Goal: Task Accomplishment & Management: Use online tool/utility

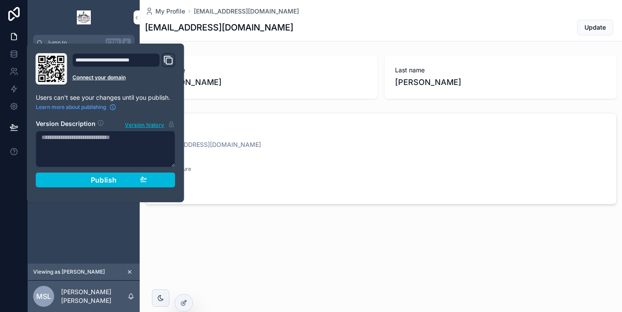
scroll to position [0, 3]
click at [105, 24] on link "scrollable content" at bounding box center [83, 17] width 101 height 14
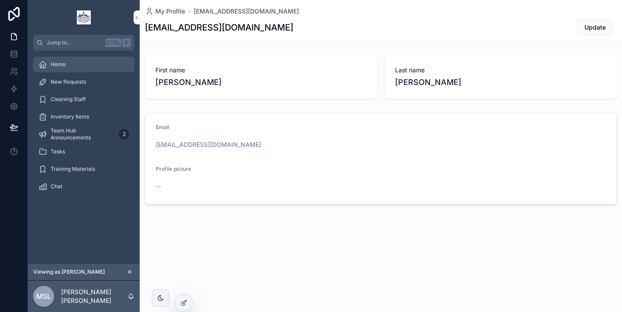
click at [58, 64] on span "Home" at bounding box center [58, 64] width 15 height 7
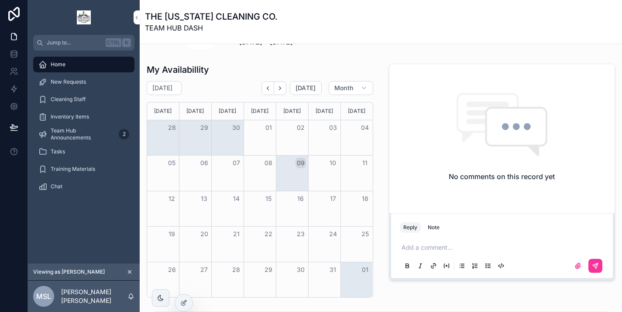
scroll to position [180, 0]
click at [14, 53] on icon at bounding box center [14, 53] width 6 height 3
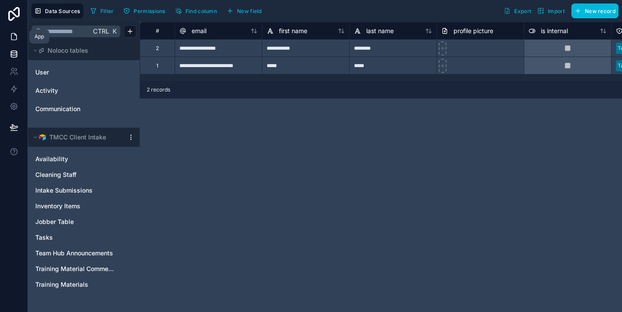
click at [17, 40] on link at bounding box center [13, 36] width 27 height 17
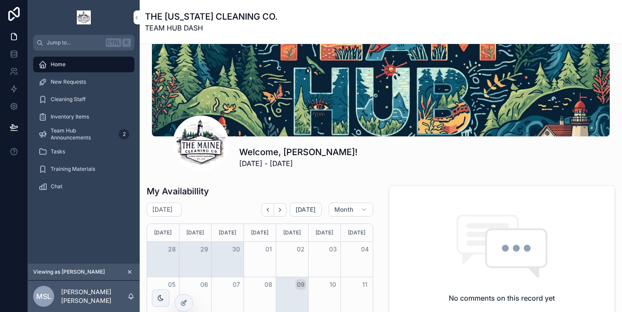
scroll to position [85, 0]
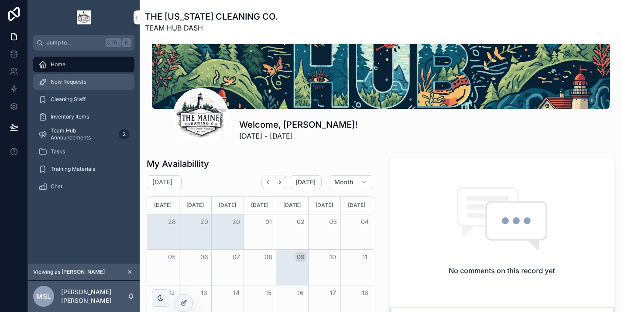
click at [82, 80] on div "New Requests" at bounding box center [83, 82] width 91 height 14
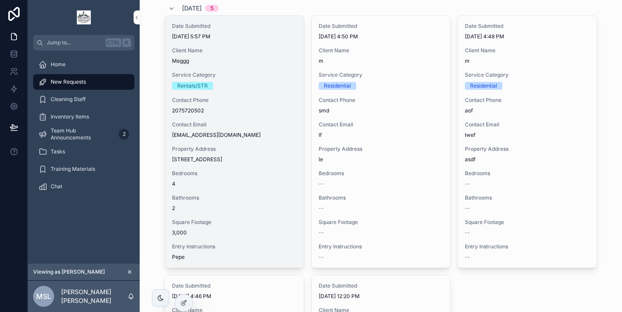
scroll to position [216, 0]
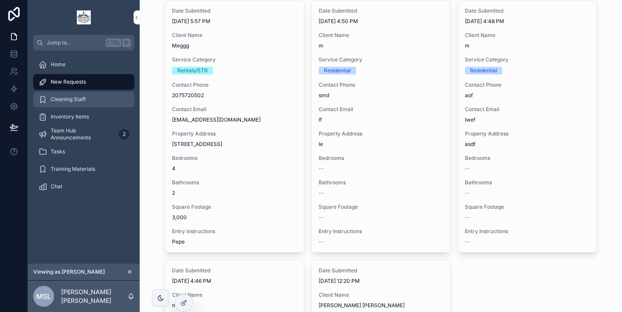
click at [79, 96] on span "Cleaning Staff" at bounding box center [68, 99] width 35 height 7
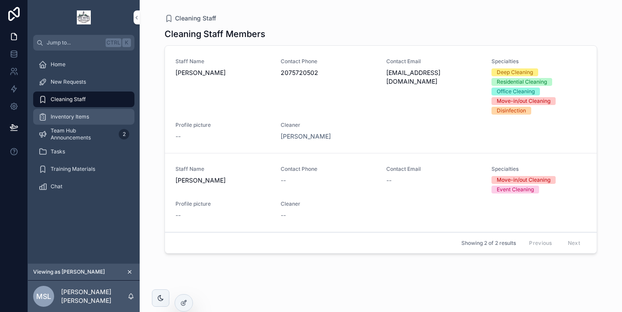
click at [79, 116] on span "Inventory Items" at bounding box center [70, 116] width 38 height 7
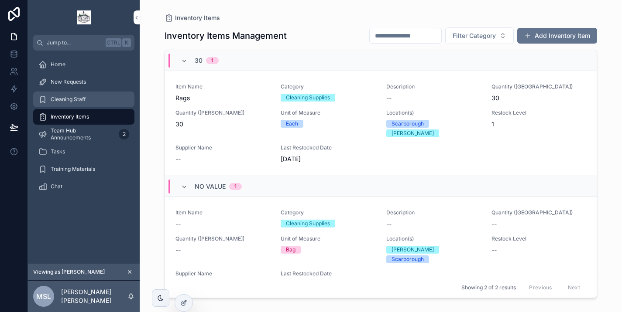
click at [85, 96] on div "Cleaning Staff" at bounding box center [83, 99] width 91 height 14
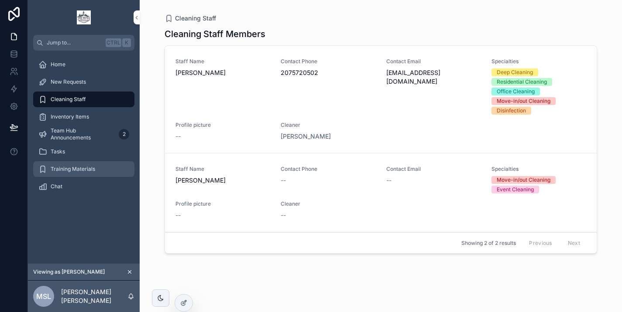
click at [81, 169] on span "Training Materials" at bounding box center [73, 169] width 45 height 7
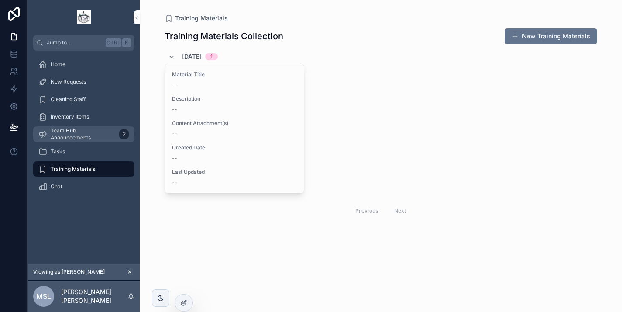
click at [78, 134] on span "Team Hub Announcements" at bounding box center [83, 134] width 65 height 14
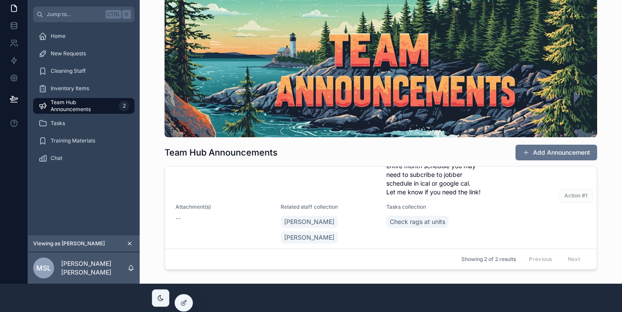
scroll to position [36, 0]
click at [79, 89] on span "Inventory Items" at bounding box center [70, 88] width 38 height 7
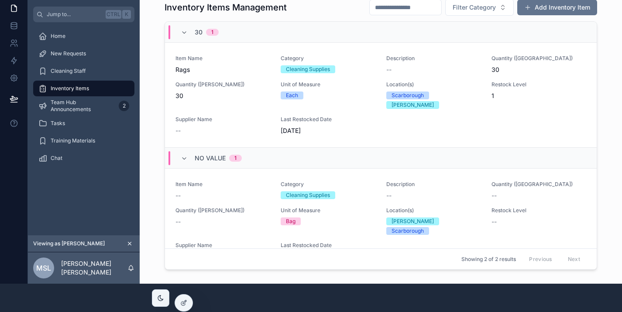
scroll to position [0, 7]
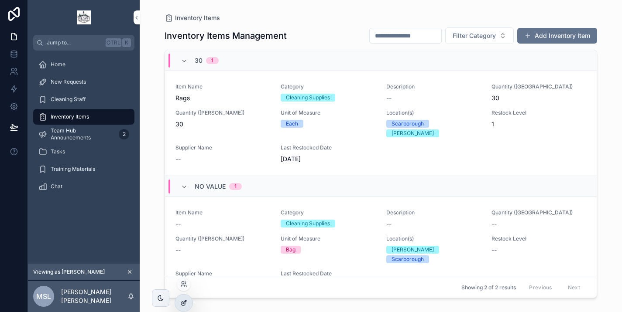
click at [182, 304] on icon at bounding box center [183, 303] width 7 height 7
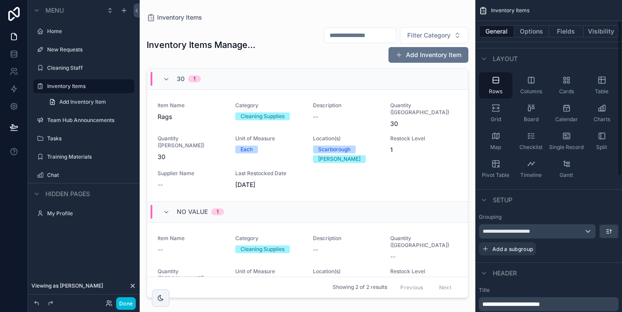
scroll to position [43, 0]
click at [561, 232] on div "**********" at bounding box center [537, 231] width 116 height 14
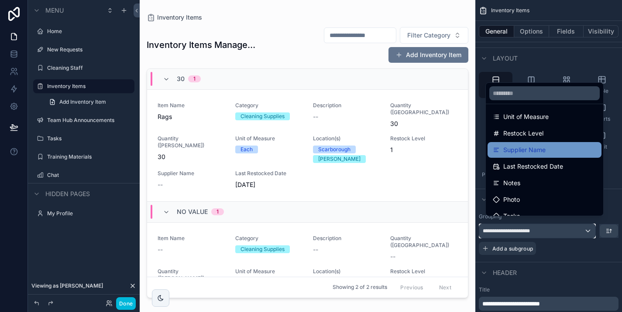
scroll to position [143, 0]
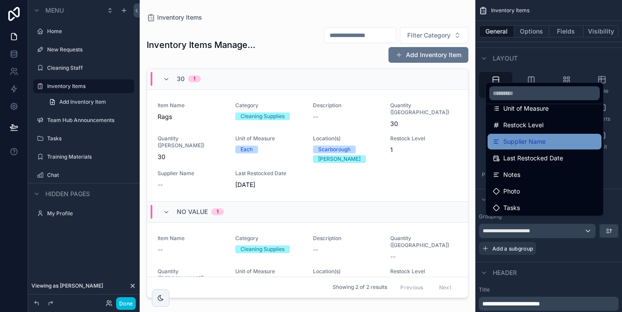
click at [541, 147] on div "Supplier Name" at bounding box center [544, 142] width 103 height 10
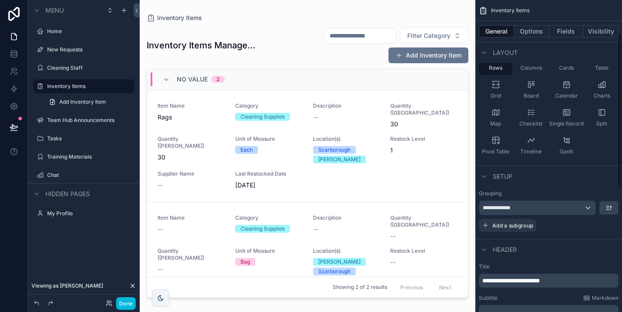
scroll to position [67, 0]
click at [522, 209] on div "**********" at bounding box center [537, 208] width 116 height 14
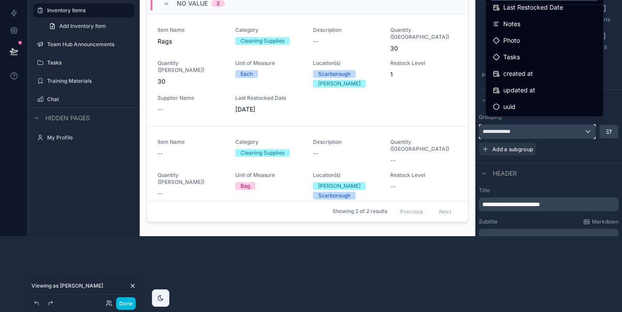
scroll to position [77, 7]
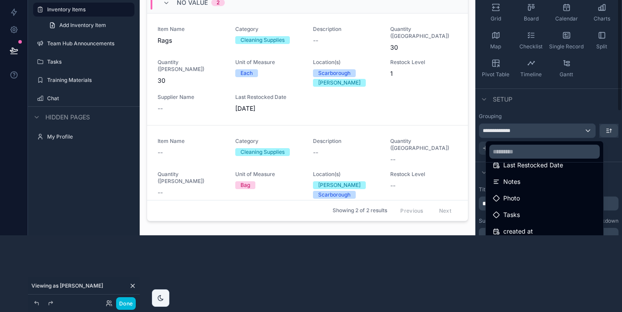
click at [539, 114] on div "scrollable content" at bounding box center [311, 156] width 622 height 312
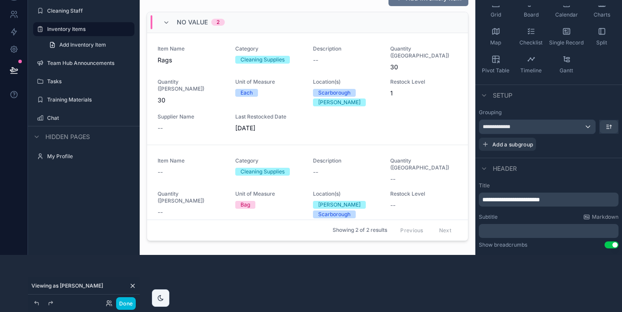
scroll to position [0, 7]
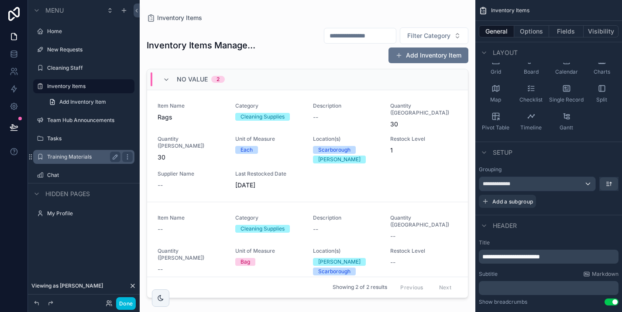
click at [65, 158] on label "Training Materials" at bounding box center [82, 157] width 70 height 7
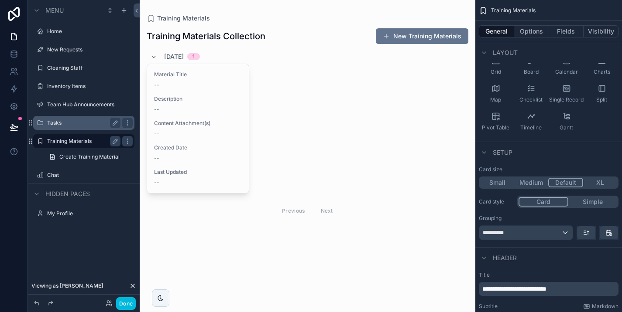
click at [47, 123] on label "Tasks" at bounding box center [82, 123] width 70 height 7
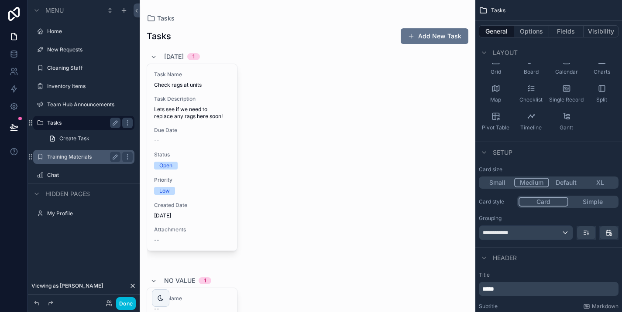
click at [62, 39] on div "Home" at bounding box center [84, 32] width 112 height 16
click at [58, 33] on label "Home" at bounding box center [82, 31] width 70 height 7
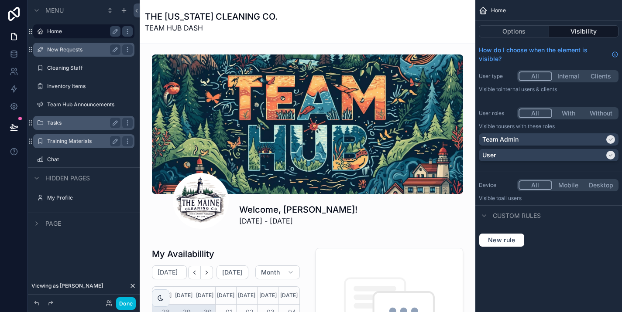
click at [77, 47] on label "New Requests" at bounding box center [82, 49] width 70 height 7
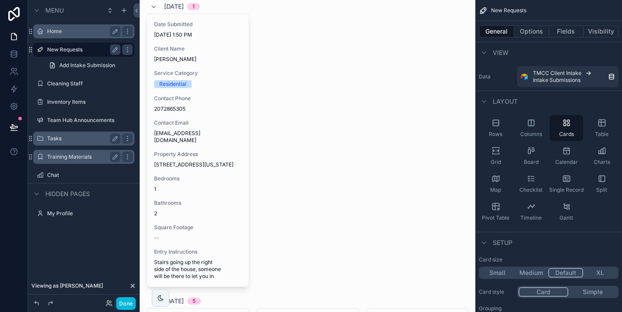
scroll to position [203, 0]
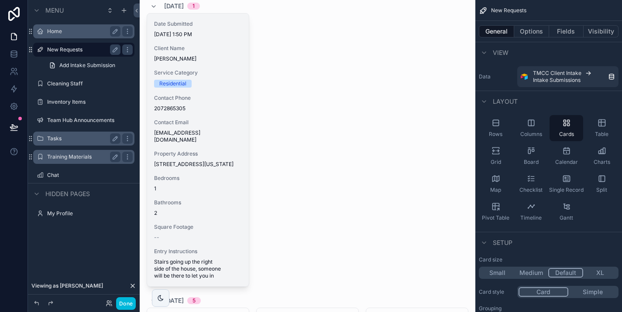
click at [208, 113] on div "Date Submitted [DATE] 1:50 PM Client Name [PERSON_NAME] Service Category Reside…" at bounding box center [198, 150] width 102 height 273
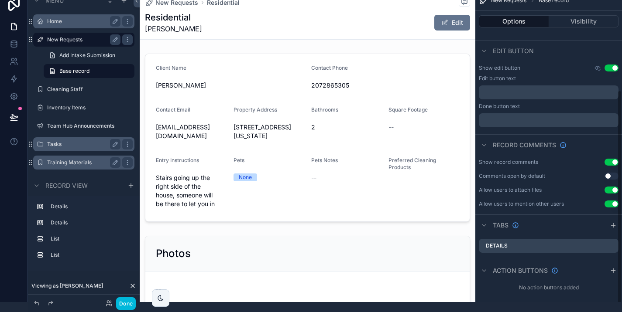
scroll to position [10, 7]
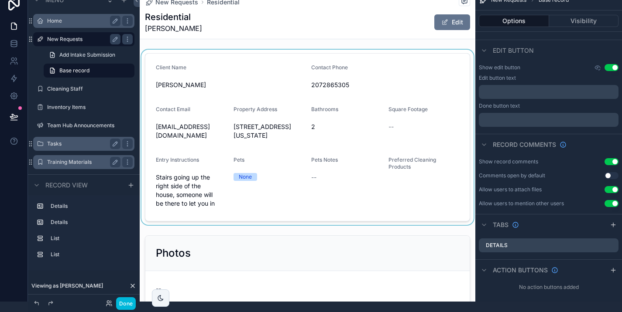
click at [352, 150] on div "scrollable content" at bounding box center [308, 137] width 336 height 175
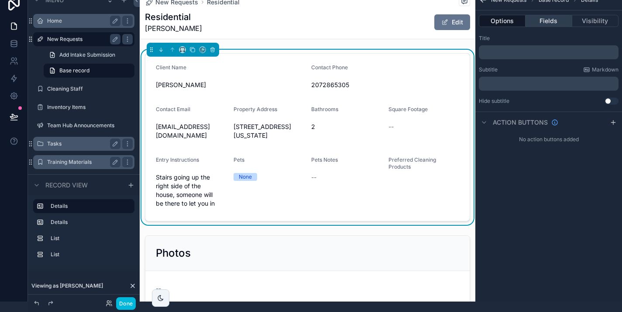
click at [544, 19] on button "Fields" at bounding box center [548, 21] width 46 height 12
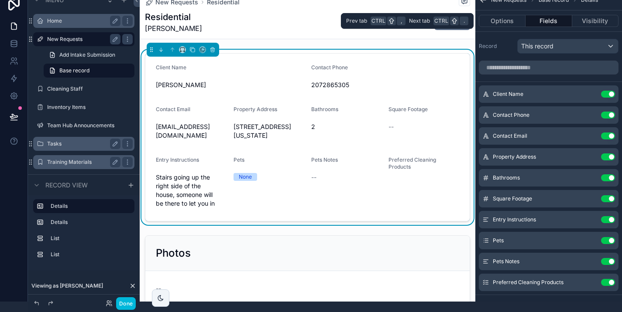
click at [544, 19] on button "Fields" at bounding box center [548, 21] width 46 height 12
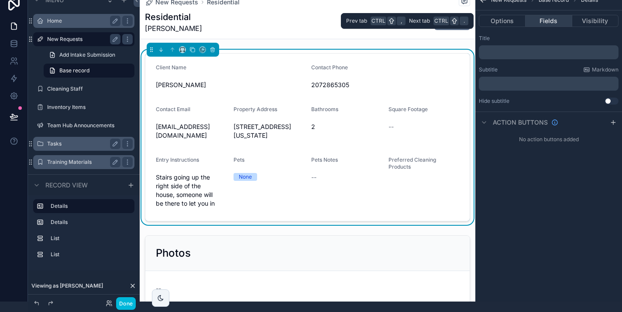
click at [550, 19] on button "Fields" at bounding box center [548, 21] width 46 height 12
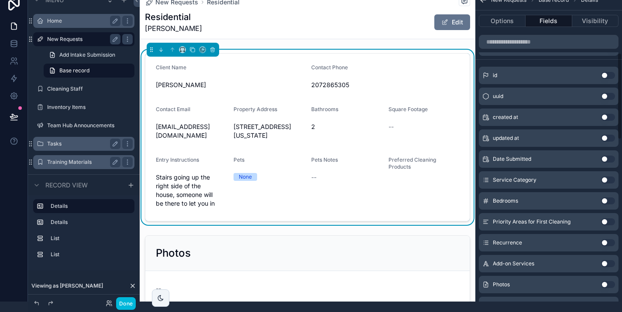
scroll to position [236, 0]
click at [609, 179] on button "Use setting" at bounding box center [608, 179] width 14 height 7
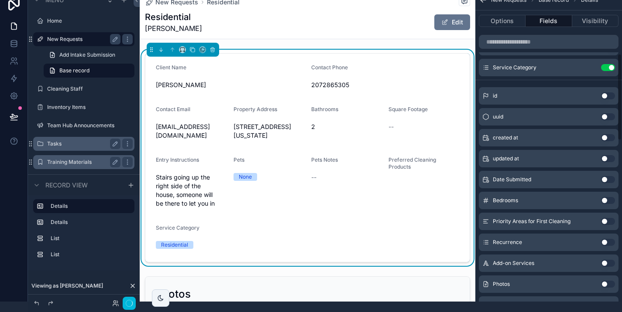
scroll to position [0, 7]
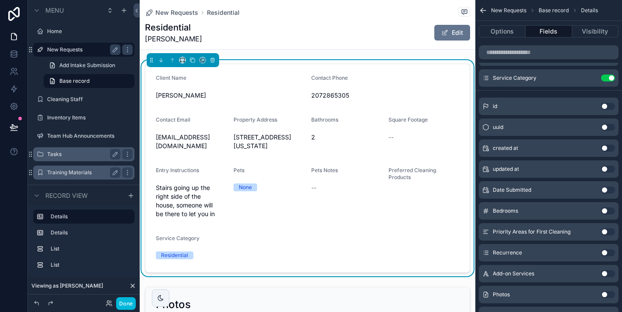
click at [607, 188] on button "Use setting" at bounding box center [608, 190] width 14 height 7
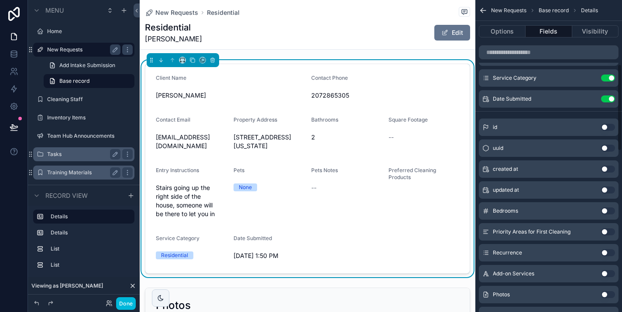
click at [606, 209] on button "Use setting" at bounding box center [608, 211] width 14 height 7
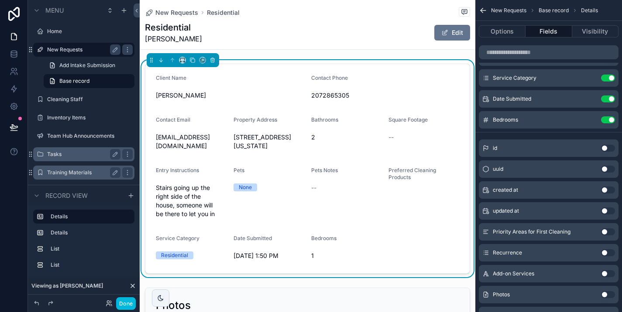
click at [607, 233] on button "Use setting" at bounding box center [608, 232] width 14 height 7
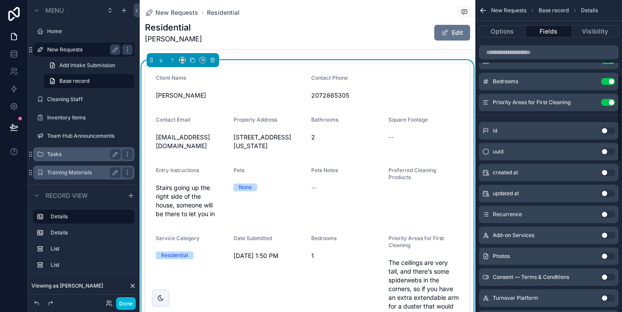
scroll to position [277, 0]
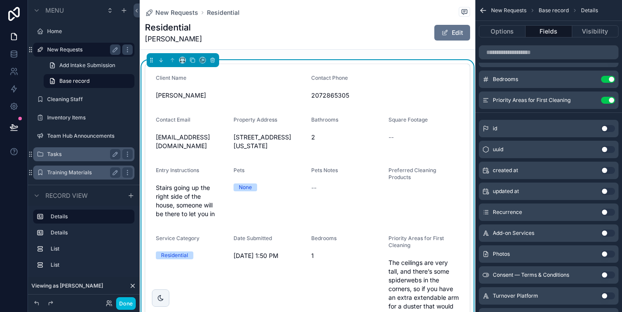
click at [609, 213] on button "Use setting" at bounding box center [608, 212] width 14 height 7
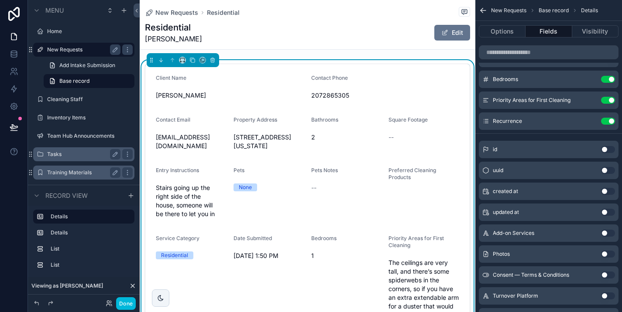
click at [609, 232] on button "Use setting" at bounding box center [608, 233] width 14 height 7
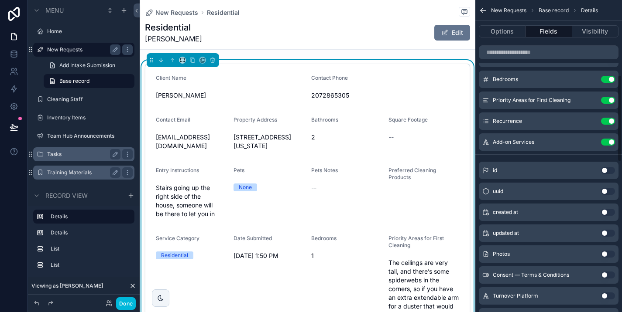
click at [609, 256] on button "Use setting" at bounding box center [608, 254] width 14 height 7
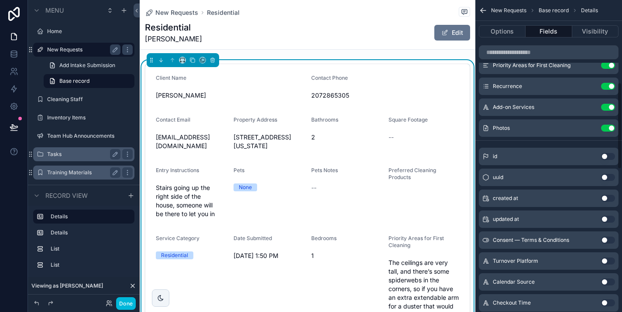
scroll to position [312, 0]
click at [610, 238] on button "Use setting" at bounding box center [608, 239] width 14 height 7
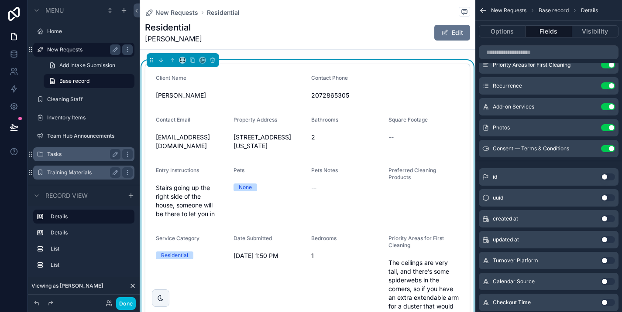
click at [607, 263] on button "Use setting" at bounding box center [608, 260] width 14 height 7
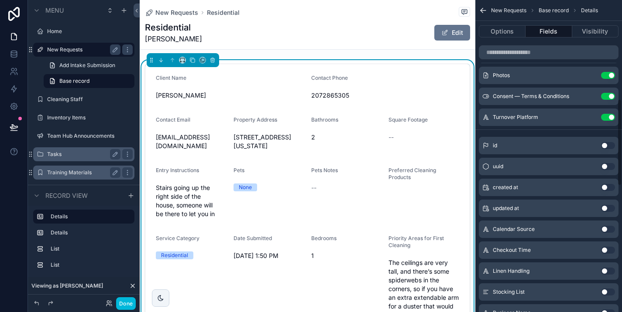
scroll to position [365, 0]
click at [609, 231] on button "Use setting" at bounding box center [608, 229] width 14 height 7
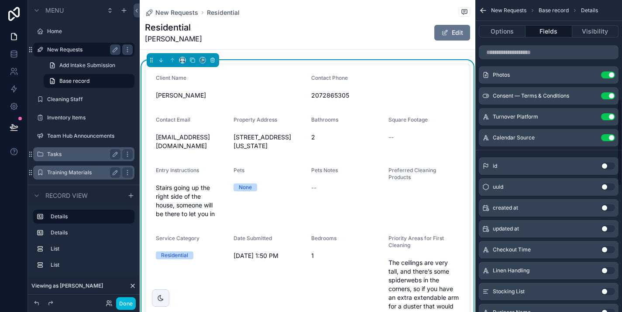
click at [609, 210] on button "Use setting" at bounding box center [608, 208] width 14 height 7
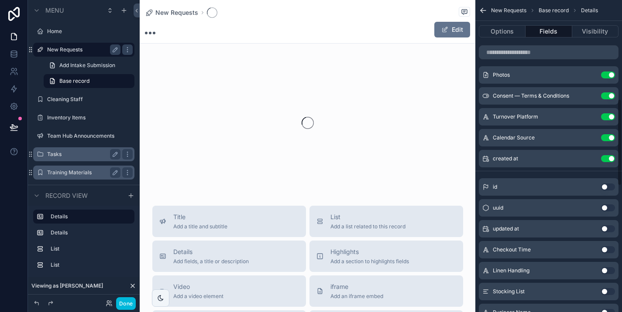
click at [609, 185] on button "Use setting" at bounding box center [608, 187] width 14 height 7
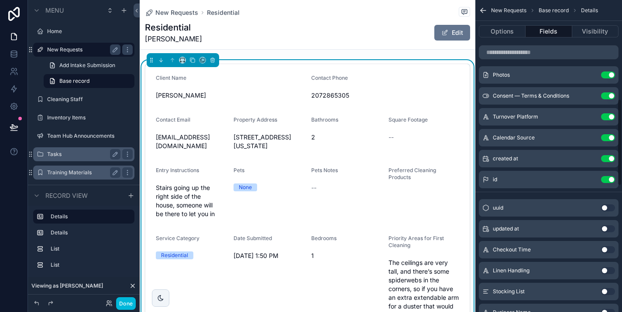
click at [608, 208] on button "Use setting" at bounding box center [608, 208] width 14 height 7
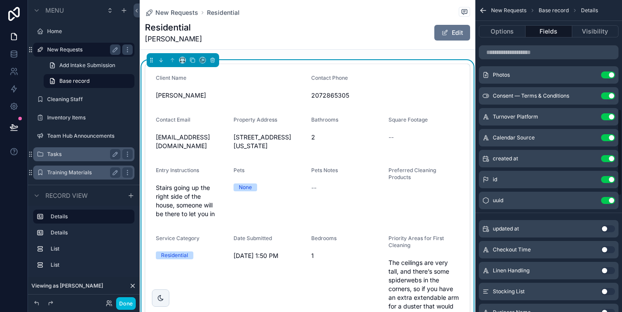
scroll to position [410, 0]
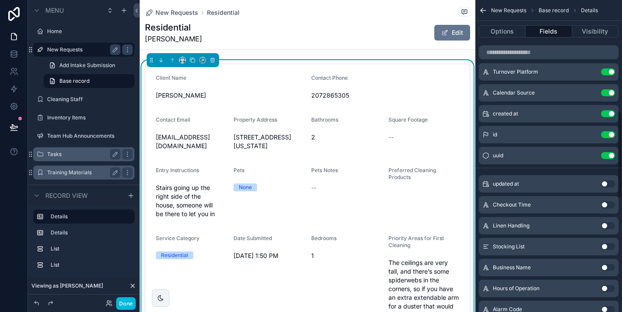
click at [608, 202] on button "Use setting" at bounding box center [608, 205] width 14 height 7
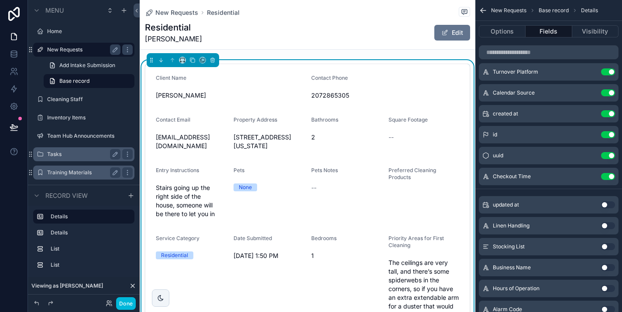
click at [608, 207] on button "Use setting" at bounding box center [608, 205] width 14 height 7
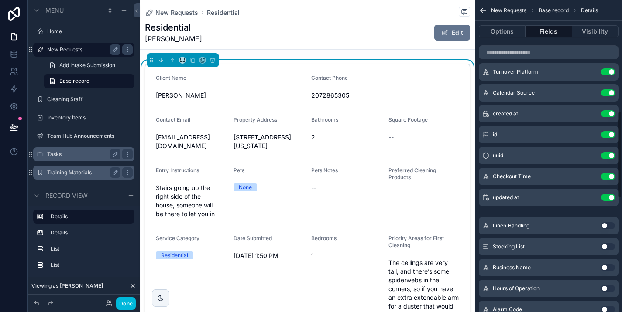
click at [610, 225] on button "Use setting" at bounding box center [608, 226] width 14 height 7
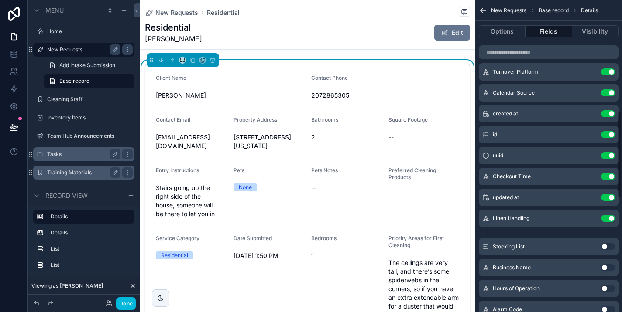
click at [609, 245] on button "Use setting" at bounding box center [608, 246] width 14 height 7
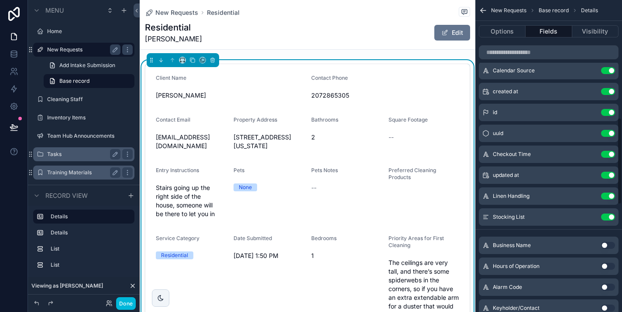
scroll to position [436, 0]
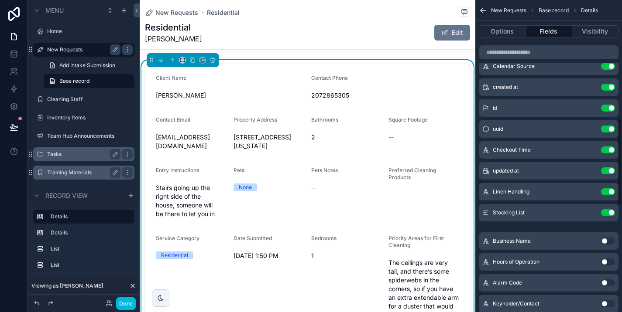
click at [609, 239] on button "Use setting" at bounding box center [608, 241] width 14 height 7
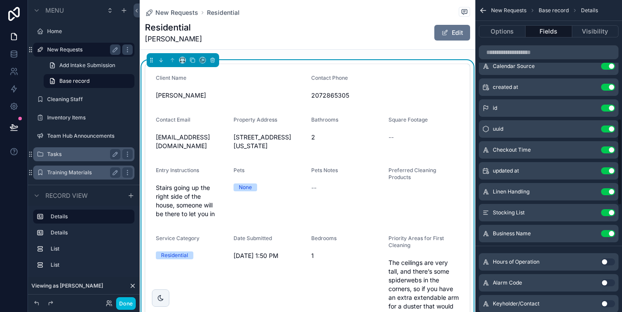
click at [607, 260] on button "Use setting" at bounding box center [608, 262] width 14 height 7
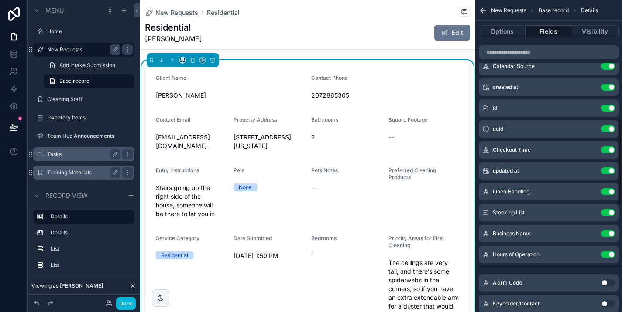
click at [608, 281] on button "Use setting" at bounding box center [608, 283] width 14 height 7
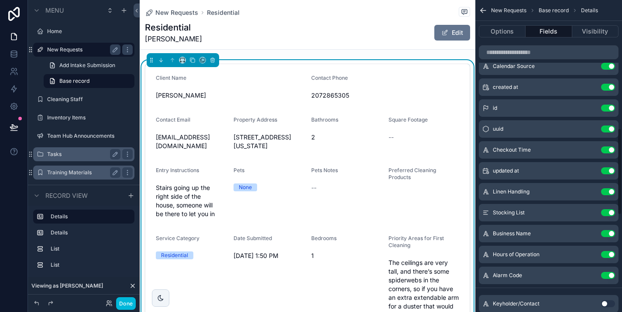
scroll to position [478, 0]
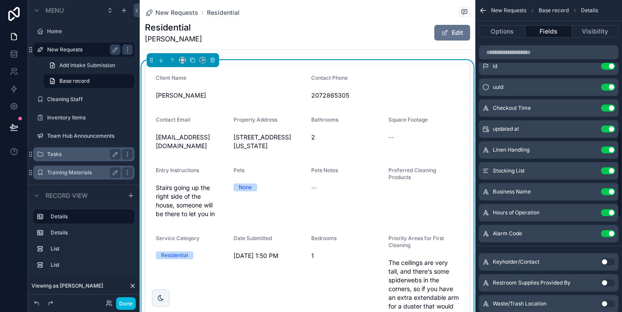
click at [610, 262] on button "Use setting" at bounding box center [608, 262] width 14 height 7
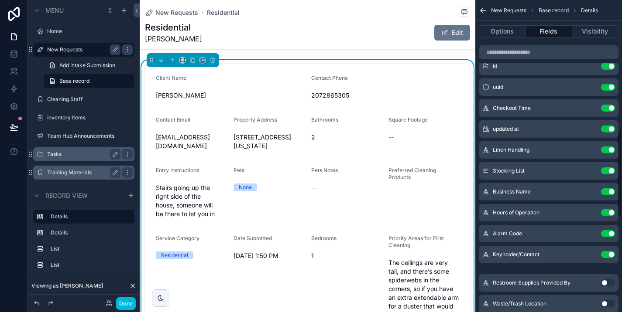
click at [610, 282] on button "Use setting" at bounding box center [608, 283] width 14 height 7
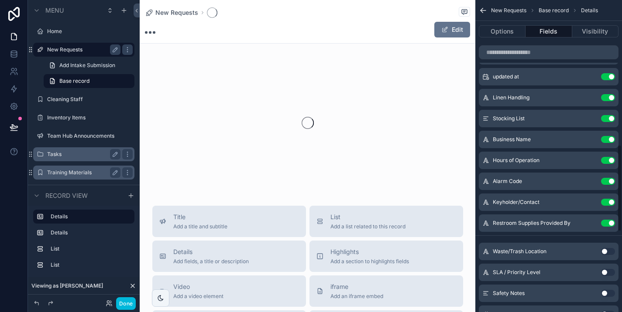
scroll to position [536, 0]
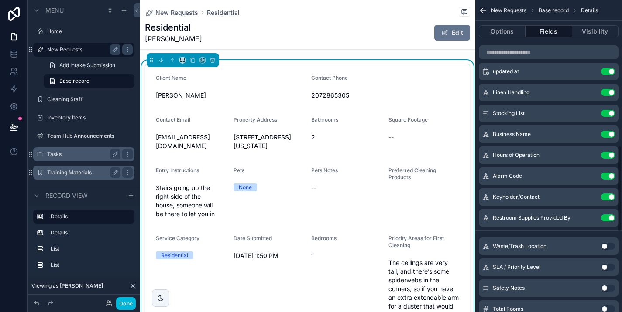
click at [610, 246] on button "Use setting" at bounding box center [608, 246] width 14 height 7
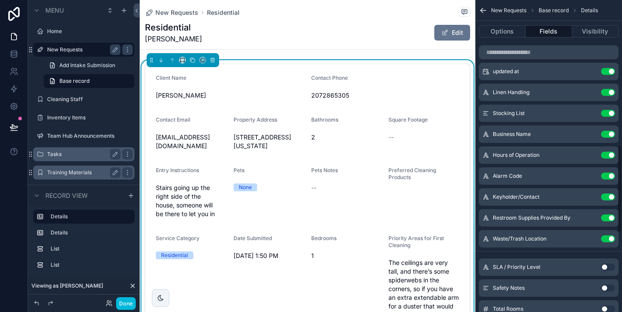
click at [610, 269] on button "Use setting" at bounding box center [608, 267] width 14 height 7
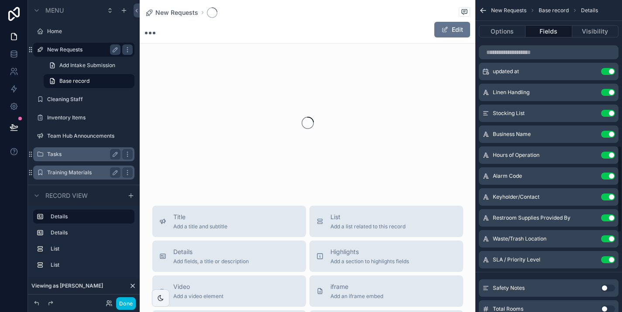
click at [609, 288] on button "Use setting" at bounding box center [608, 288] width 14 height 7
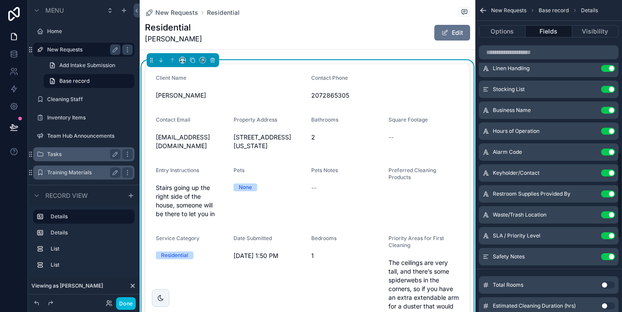
scroll to position [560, 0]
click at [610, 281] on div "Total Rooms Use setting" at bounding box center [549, 284] width 140 height 17
click at [609, 284] on button "Use setting" at bounding box center [608, 284] width 14 height 7
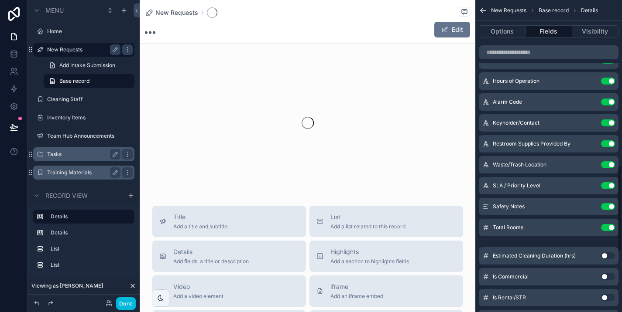
scroll to position [610, 0]
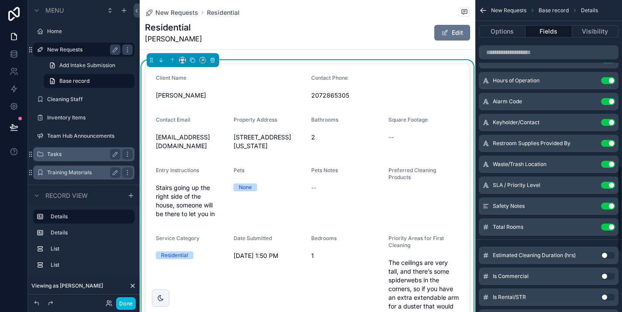
click at [613, 257] on button "Use setting" at bounding box center [608, 255] width 14 height 7
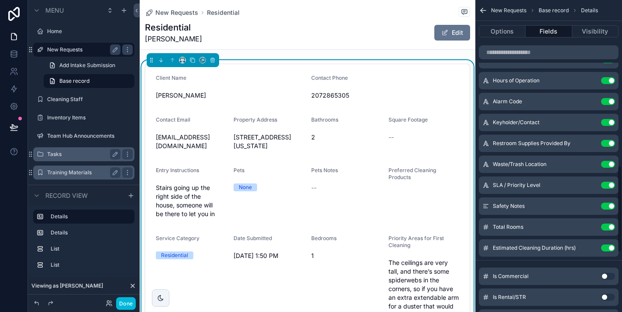
click at [608, 279] on button "Use setting" at bounding box center [608, 276] width 14 height 7
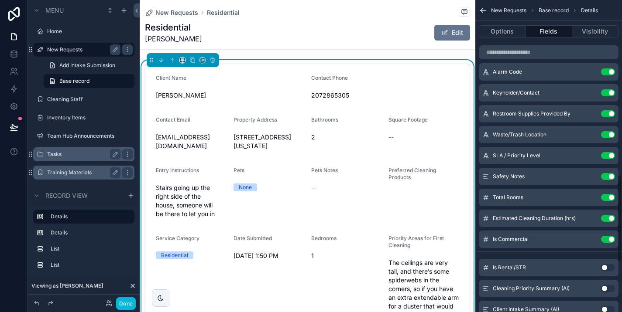
scroll to position [644, 0]
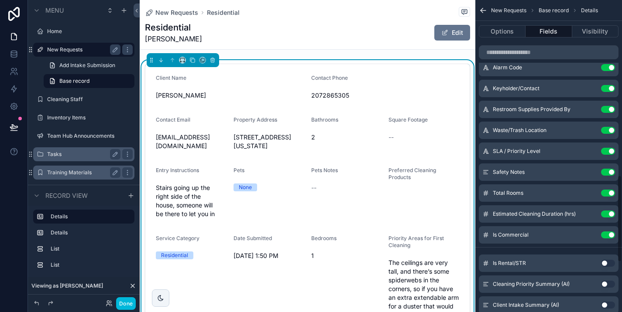
click at [609, 264] on button "Use setting" at bounding box center [608, 263] width 14 height 7
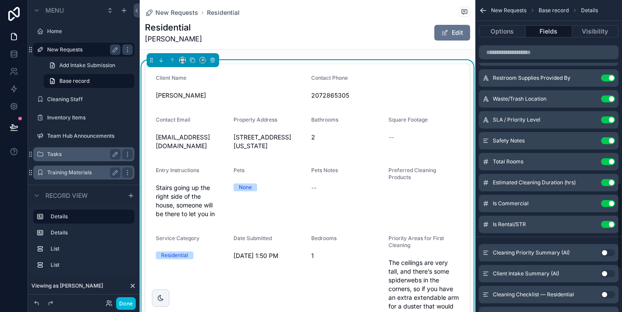
scroll to position [686, 0]
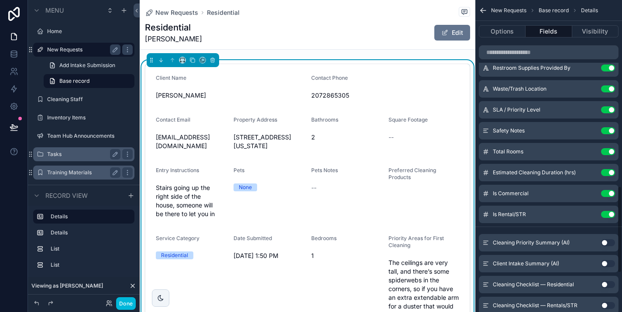
click at [611, 244] on button "Use setting" at bounding box center [608, 243] width 14 height 7
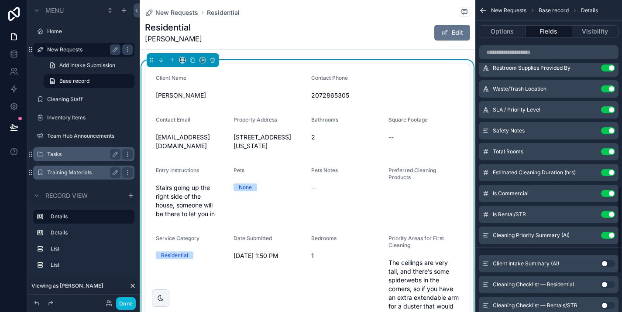
click at [608, 267] on button "Use setting" at bounding box center [608, 263] width 14 height 7
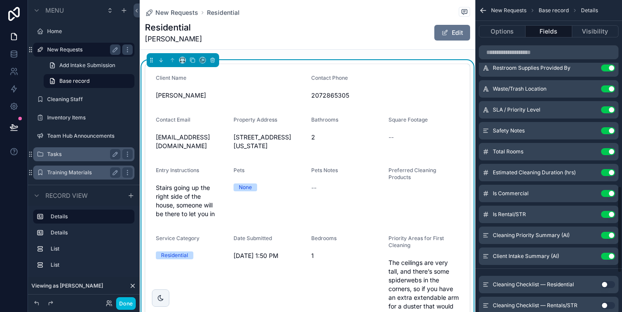
click at [608, 287] on button "Use setting" at bounding box center [608, 284] width 14 height 7
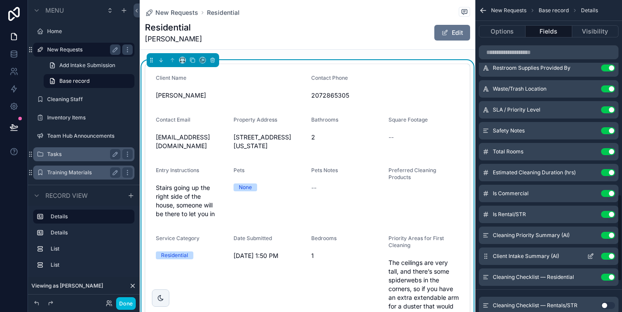
scroll to position [739, 0]
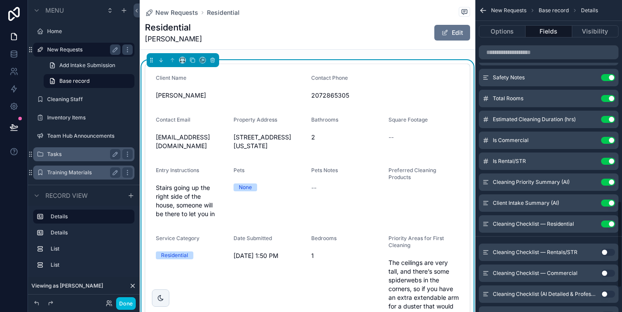
click at [610, 251] on button "Use setting" at bounding box center [608, 252] width 14 height 7
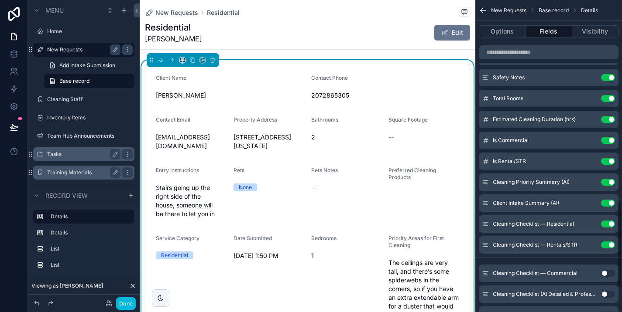
click at [609, 272] on button "Use setting" at bounding box center [608, 273] width 14 height 7
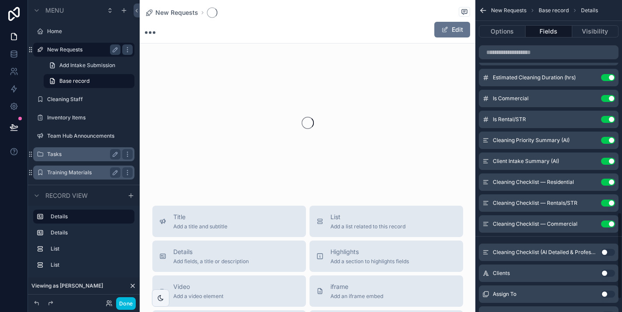
scroll to position [781, 0]
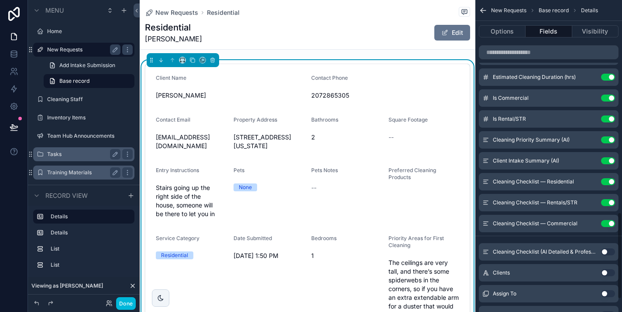
click at [609, 256] on div "Cleaning Checklist (AI Detailed & Professional) Use setting" at bounding box center [549, 251] width 140 height 17
click at [609, 254] on button "Use setting" at bounding box center [608, 252] width 14 height 7
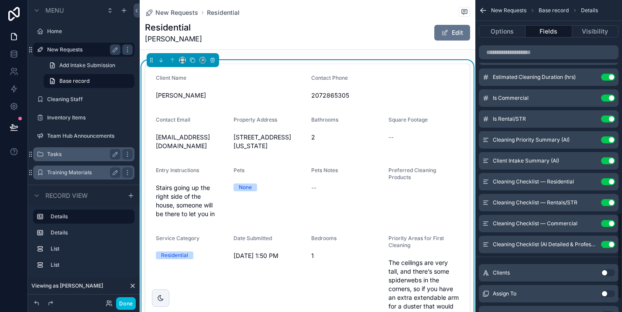
click at [610, 276] on button "Use setting" at bounding box center [608, 273] width 14 height 7
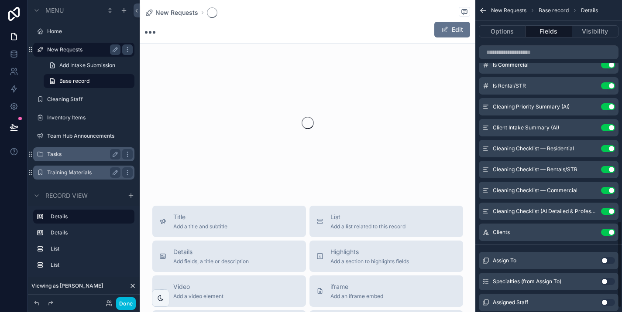
scroll to position [815, 0]
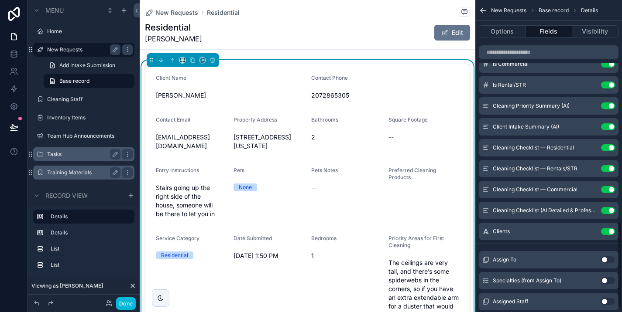
click at [610, 261] on button "Use setting" at bounding box center [608, 260] width 14 height 7
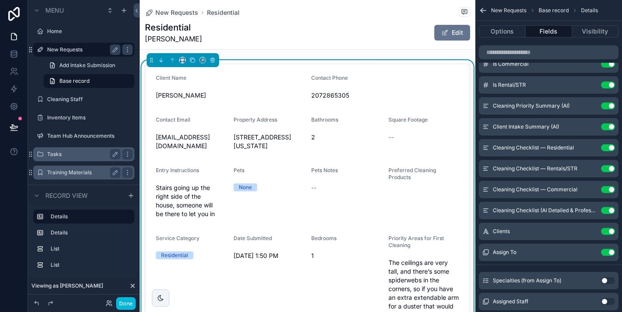
click at [607, 281] on button "Use setting" at bounding box center [608, 280] width 14 height 7
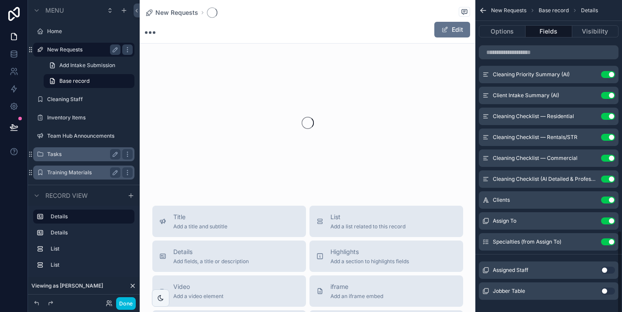
scroll to position [849, 0]
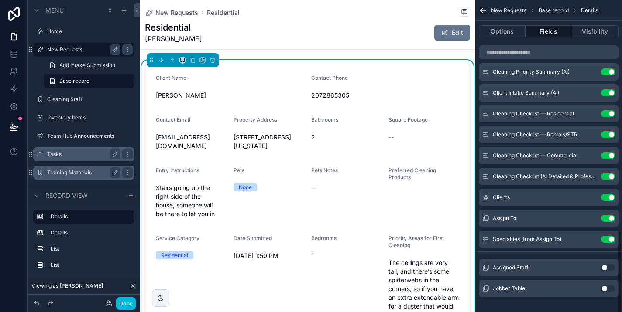
click at [608, 265] on button "Use setting" at bounding box center [608, 267] width 14 height 7
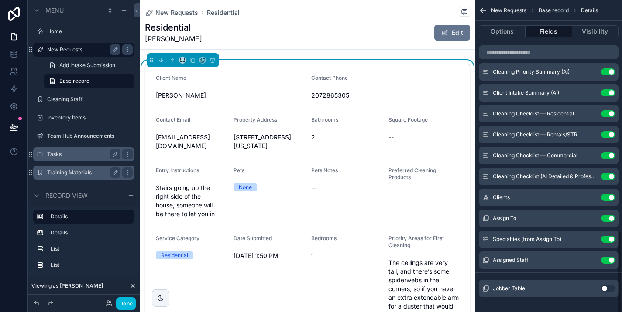
click at [612, 286] on button "Use setting" at bounding box center [608, 288] width 14 height 7
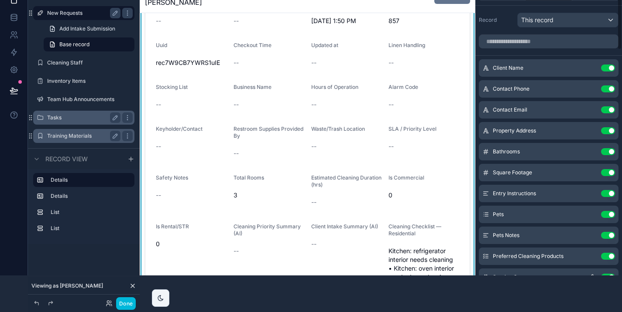
scroll to position [0, 7]
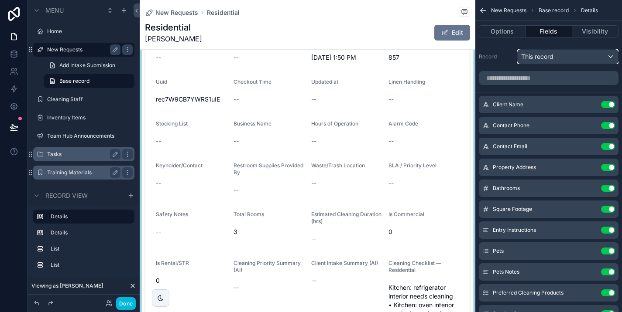
click at [558, 62] on div "This record" at bounding box center [567, 57] width 100 height 14
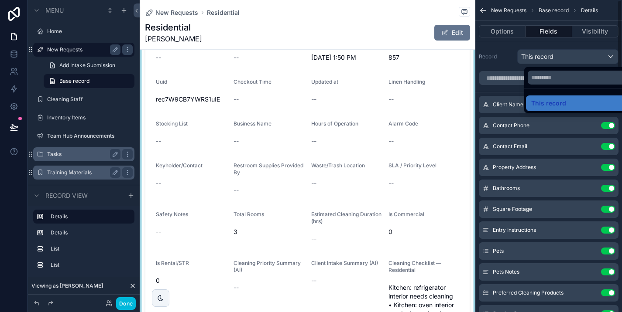
click at [585, 32] on div "scrollable content" at bounding box center [311, 156] width 622 height 312
click at [585, 32] on button "Visibility" at bounding box center [595, 31] width 46 height 12
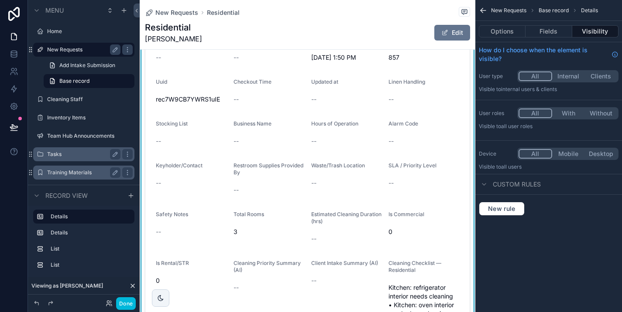
click at [563, 109] on button "With" at bounding box center [568, 114] width 33 height 10
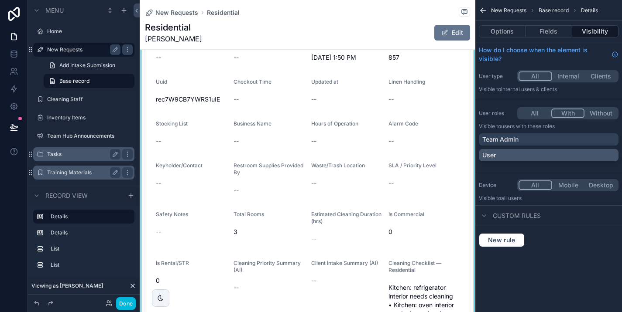
drag, startPoint x: 539, startPoint y: 131, endPoint x: 537, endPoint y: 146, distance: 14.9
click at [537, 146] on div "Team Admin User" at bounding box center [549, 149] width 140 height 31
click at [537, 151] on div "User" at bounding box center [548, 155] width 133 height 9
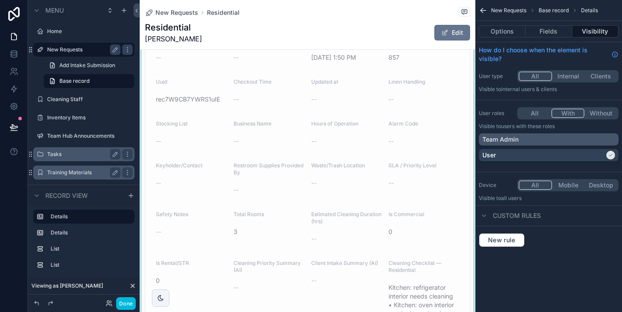
click at [539, 135] on div "Team Admin" at bounding box center [548, 139] width 133 height 9
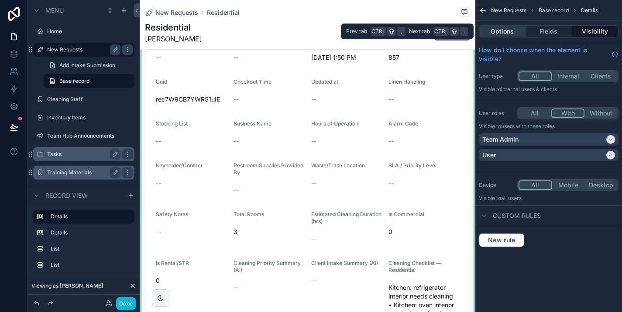
click at [511, 26] on button "Options" at bounding box center [502, 31] width 47 height 12
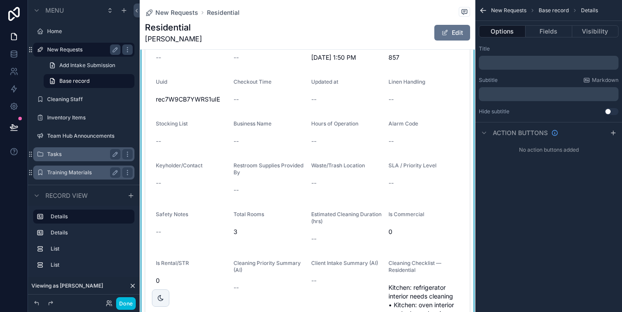
click at [395, 109] on form "Client Name [PERSON_NAME] Contact Phone [PHONE_NUMBER] Contact Email [EMAIL_ADD…" at bounding box center [307, 112] width 324 height 829
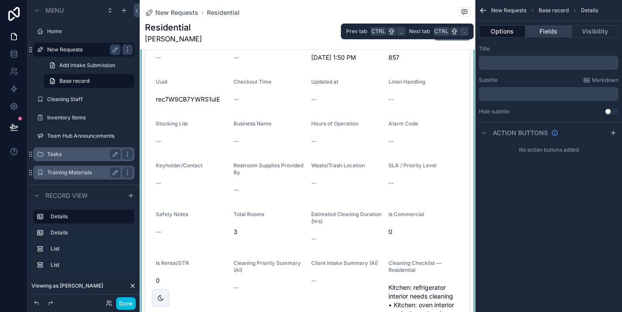
click at [549, 31] on button "Fields" at bounding box center [548, 31] width 46 height 12
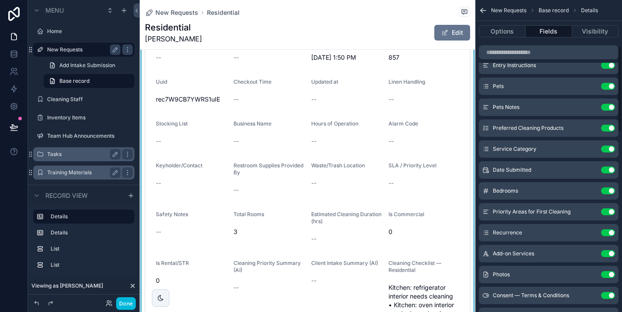
scroll to position [0, 0]
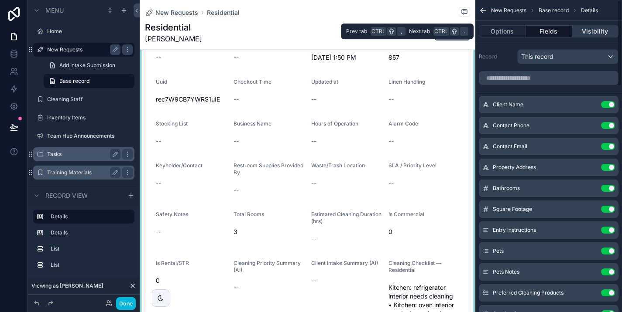
click at [592, 29] on button "Visibility" at bounding box center [595, 31] width 46 height 12
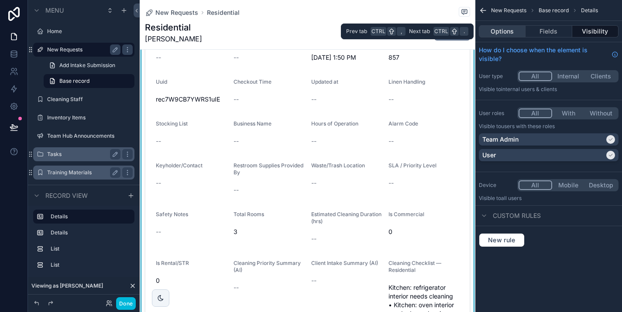
click at [512, 30] on button "Options" at bounding box center [502, 31] width 47 height 12
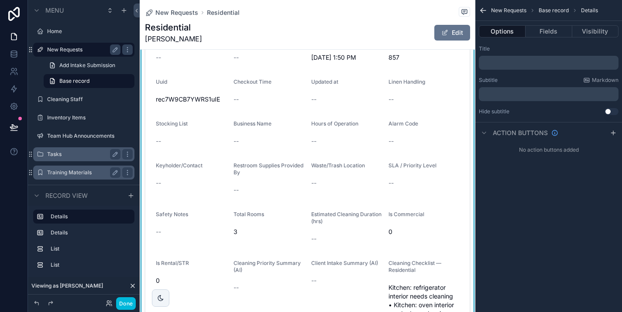
click at [436, 79] on div "Linen Handling" at bounding box center [423, 84] width 71 height 10
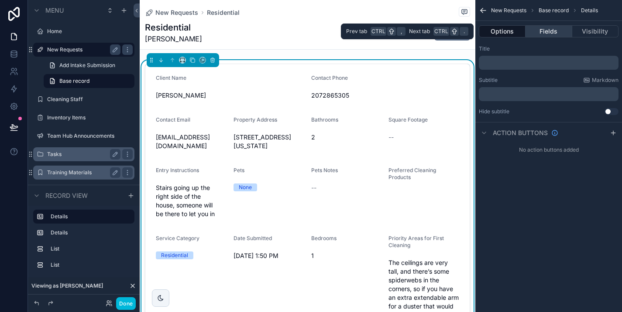
click at [541, 30] on button "Fields" at bounding box center [548, 31] width 46 height 12
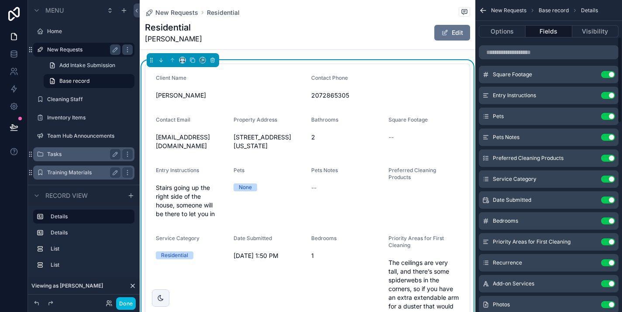
scroll to position [138, 0]
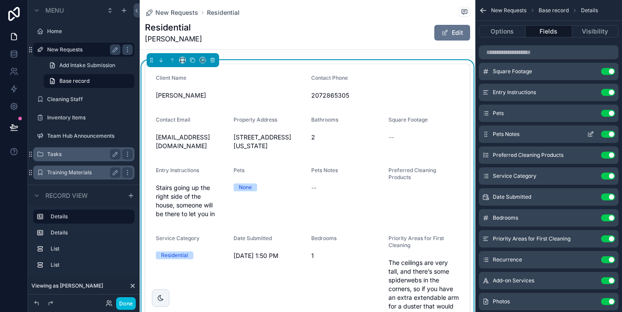
click at [589, 134] on icon "scrollable content" at bounding box center [590, 133] width 3 height 3
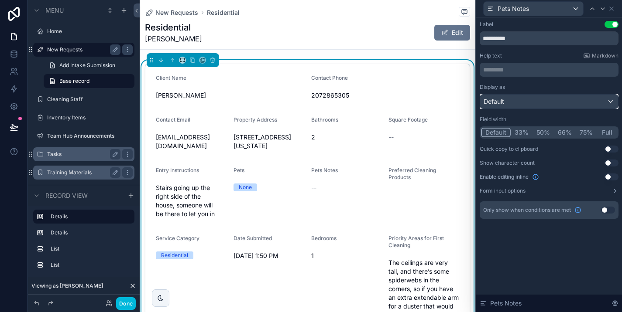
click at [527, 103] on div "Default" at bounding box center [549, 102] width 138 height 14
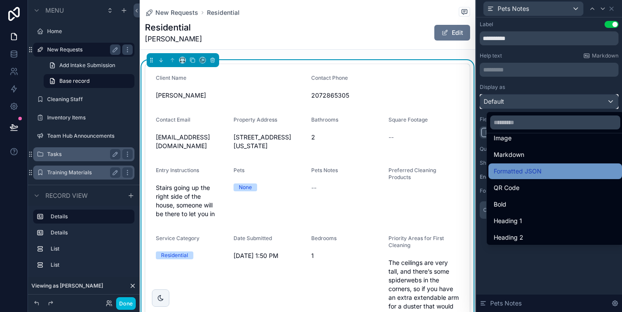
scroll to position [60, 0]
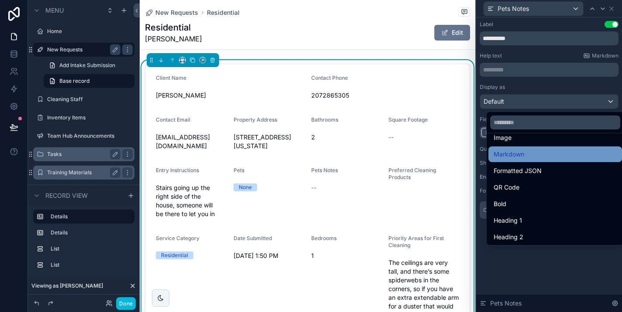
click at [514, 159] on span "Markdown" at bounding box center [508, 154] width 31 height 10
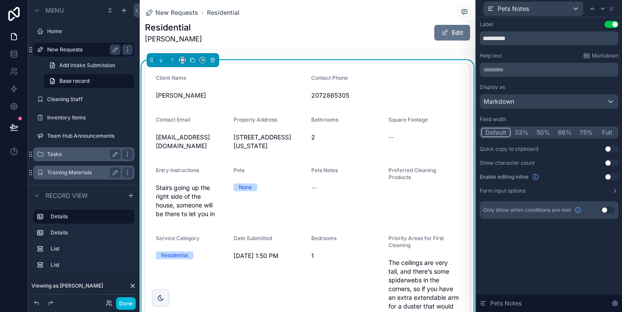
click at [609, 209] on button "Use setting" at bounding box center [608, 210] width 14 height 7
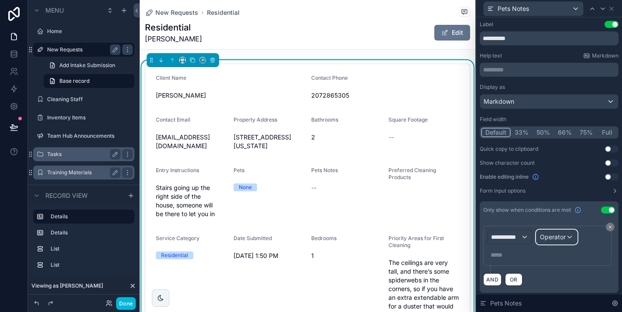
click at [547, 236] on span "Operator" at bounding box center [553, 236] width 26 height 7
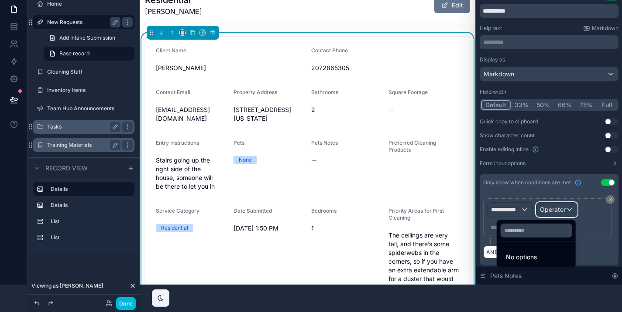
scroll to position [28, 7]
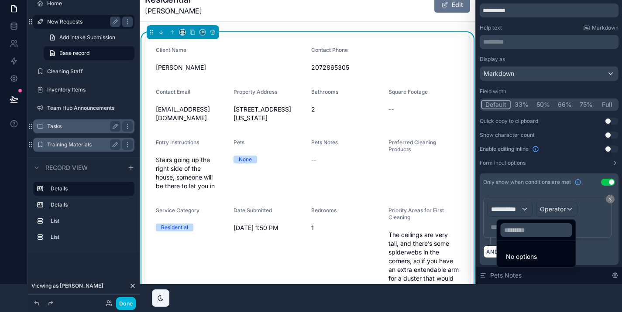
click at [520, 216] on div at bounding box center [549, 128] width 146 height 312
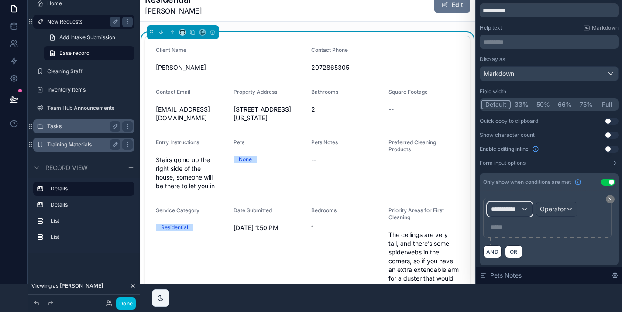
click at [520, 205] on span "**********" at bounding box center [506, 209] width 30 height 9
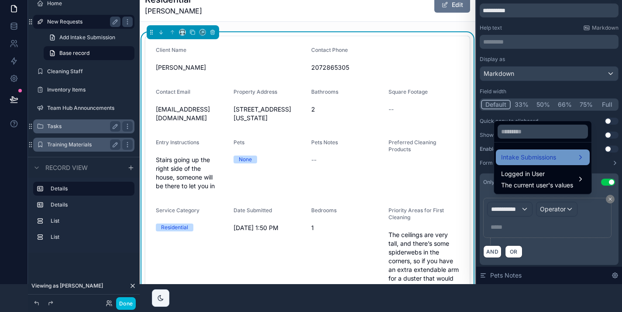
click at [555, 163] on div "Intake Submissions" at bounding box center [542, 157] width 83 height 10
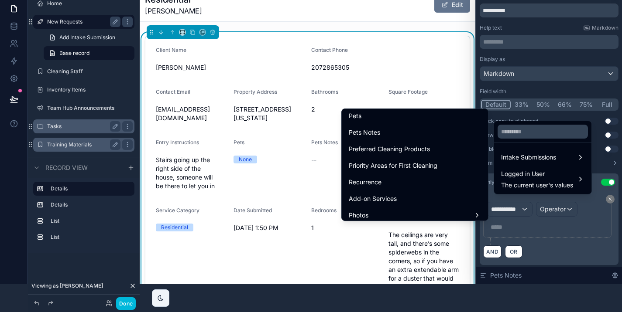
scroll to position [235, 0]
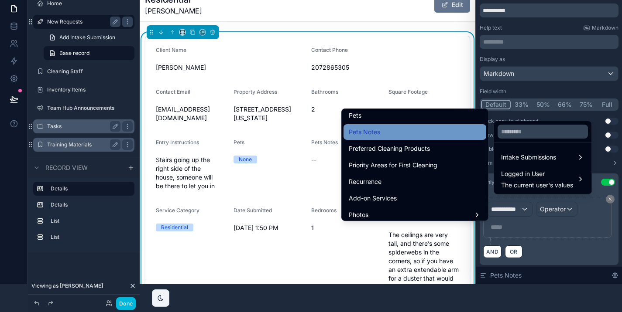
click at [423, 131] on div "Pets Notes" at bounding box center [415, 132] width 132 height 10
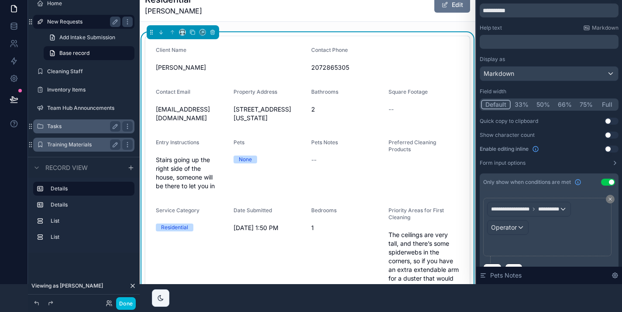
scroll to position [0, 7]
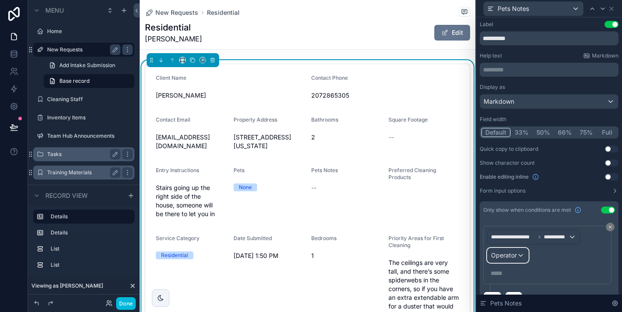
click at [508, 256] on span "Operator" at bounding box center [504, 255] width 26 height 7
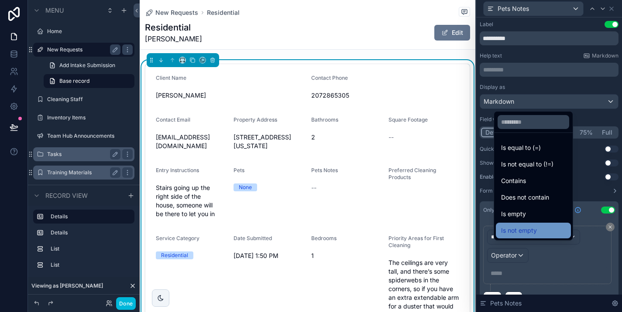
click at [524, 234] on span "Is not empty" at bounding box center [519, 231] width 36 height 10
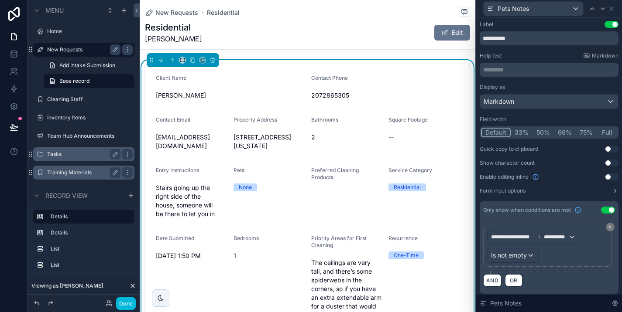
click at [399, 118] on span "Square Footage" at bounding box center [407, 119] width 39 height 7
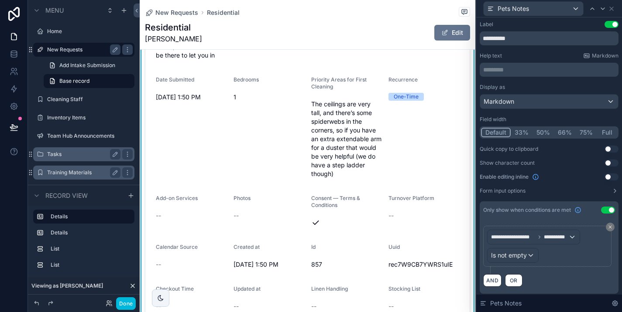
scroll to position [192, 0]
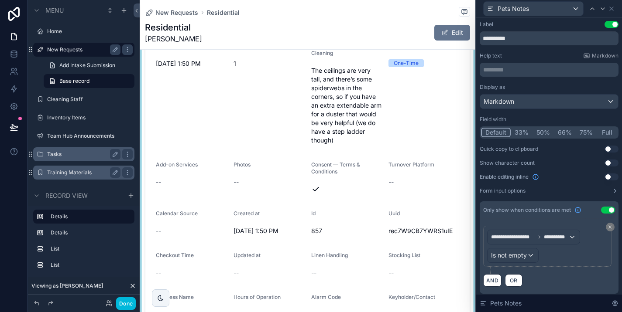
click at [405, 161] on span "Turnover Platform" at bounding box center [411, 164] width 46 height 7
click at [521, 13] on div "Pets Notes" at bounding box center [532, 9] width 99 height 14
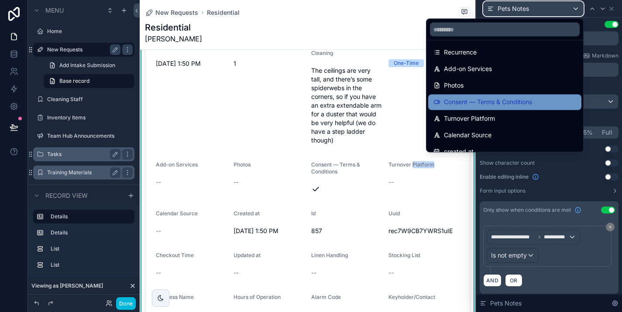
scroll to position [238, 0]
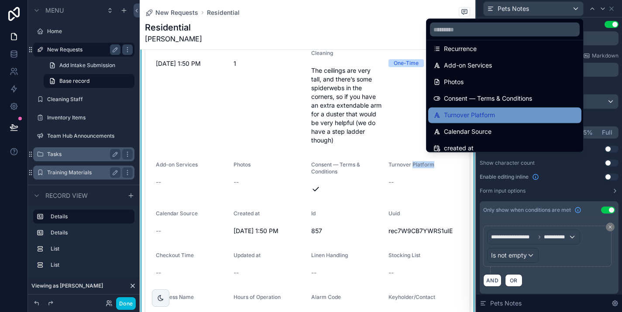
click at [479, 114] on span "Turnover Platform" at bounding box center [469, 115] width 51 height 10
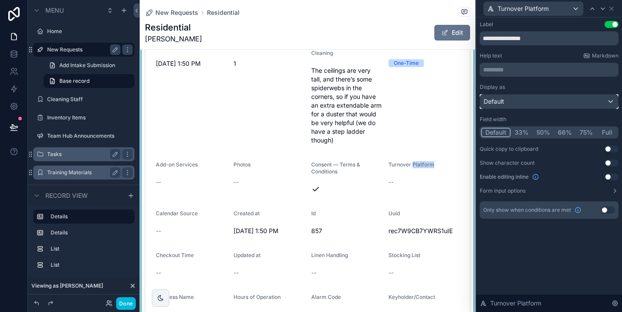
click at [560, 104] on div "Default" at bounding box center [549, 102] width 138 height 14
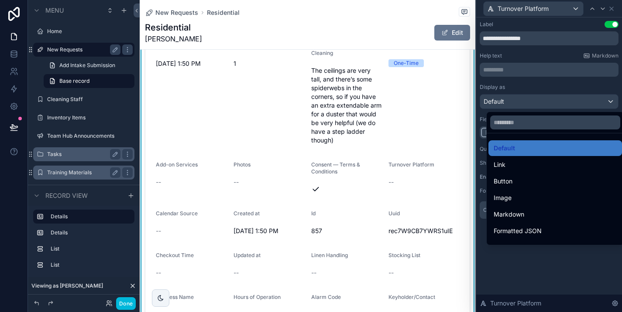
click at [553, 98] on div at bounding box center [549, 156] width 146 height 312
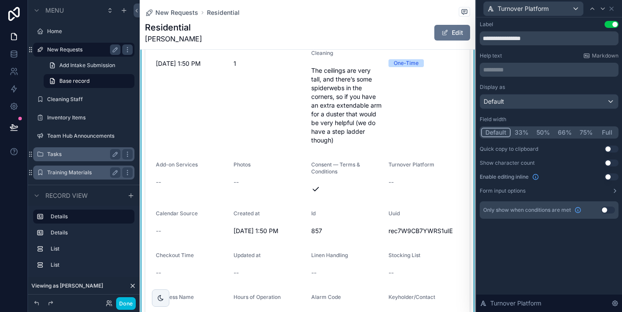
click at [607, 212] on button "Use setting" at bounding box center [608, 210] width 14 height 7
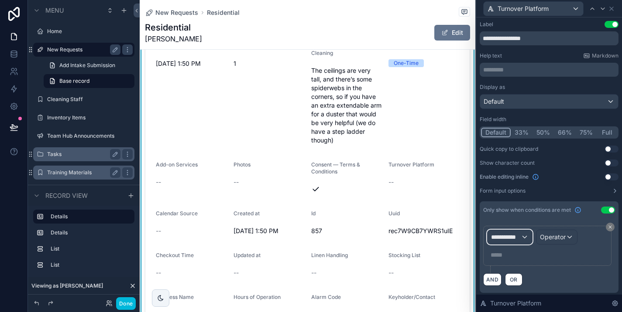
click at [524, 238] on div "**********" at bounding box center [509, 237] width 45 height 14
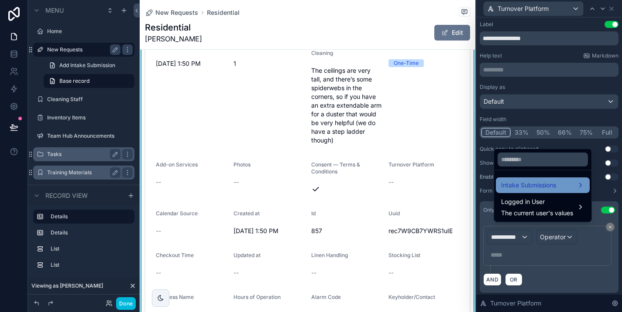
click at [550, 191] on div "Intake Submissions" at bounding box center [542, 185] width 83 height 10
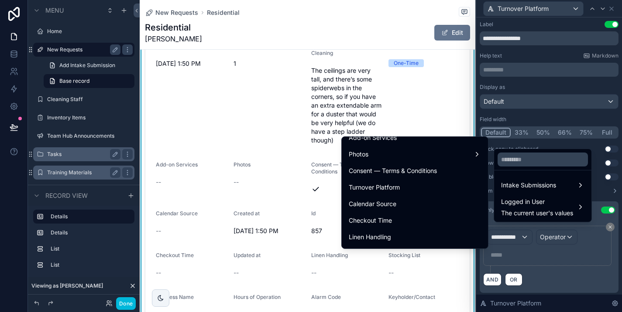
scroll to position [325, 0]
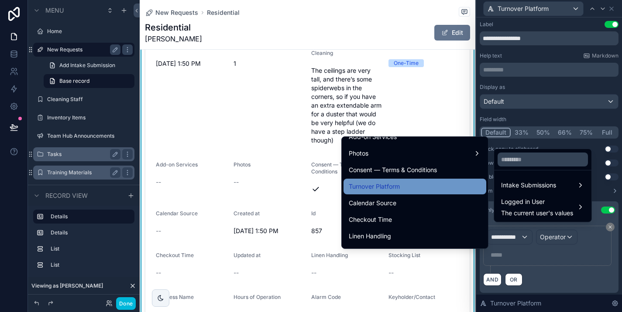
click at [391, 186] on span "Turnover Platform" at bounding box center [374, 186] width 51 height 10
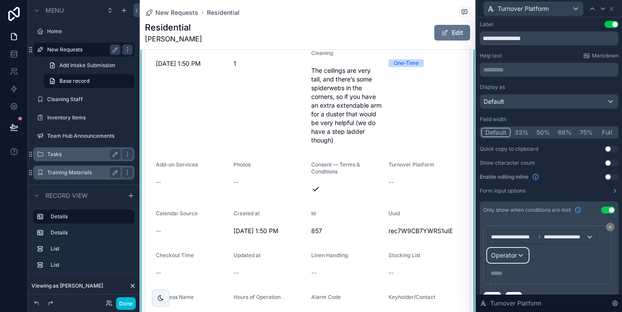
click at [514, 257] on span "Operator" at bounding box center [504, 255] width 26 height 7
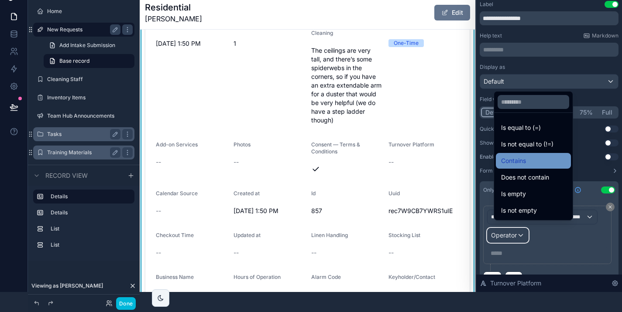
scroll to position [21, 7]
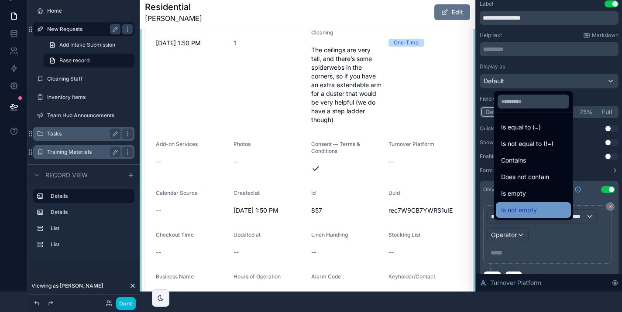
click at [524, 215] on span "Is not empty" at bounding box center [519, 210] width 36 height 10
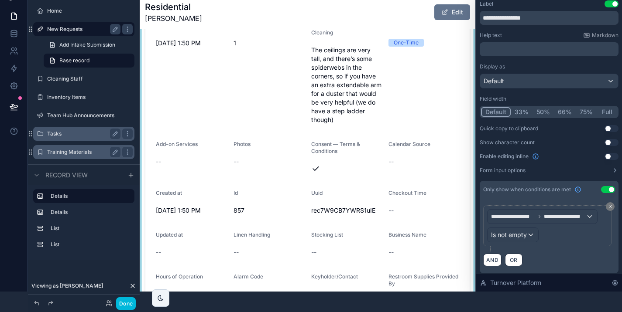
scroll to position [0, 7]
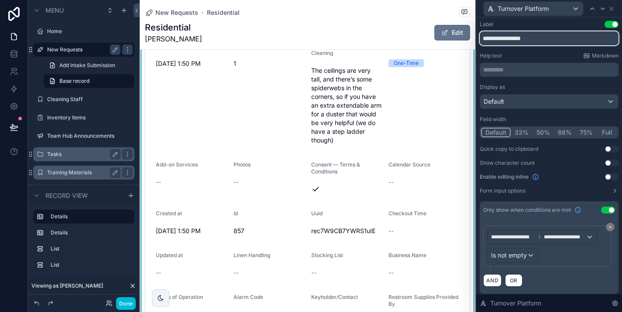
click at [540, 38] on input "**********" at bounding box center [548, 38] width 139 height 14
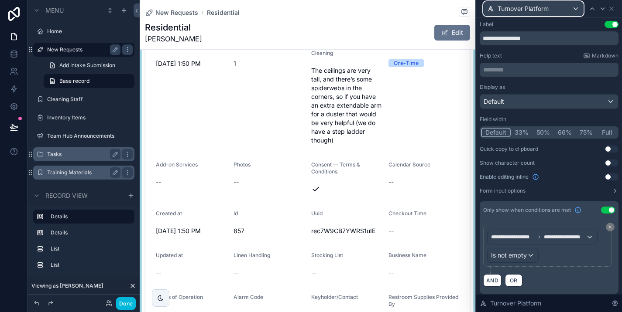
click at [573, 10] on div "Turnover Platform" at bounding box center [532, 9] width 99 height 14
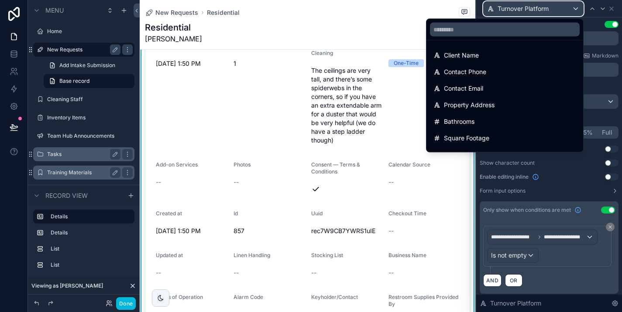
scroll to position [0, 0]
